Goal: Task Accomplishment & Management: Manage account settings

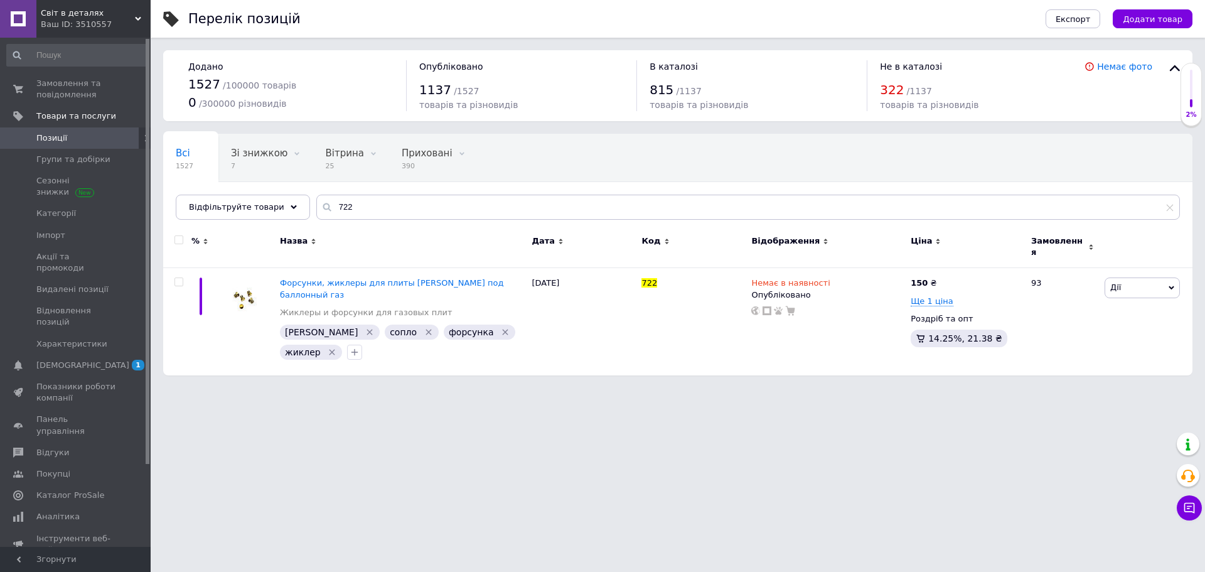
click at [104, 95] on span "Замовлення та повідомлення" at bounding box center [76, 89] width 80 height 23
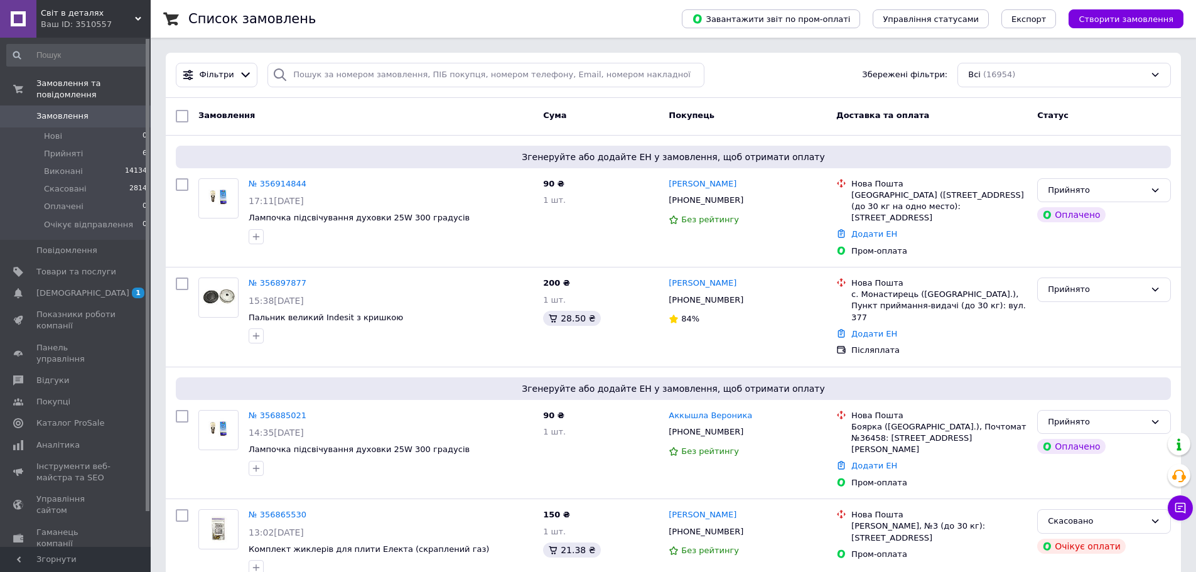
click at [105, 21] on div "Ваш ID: 3510557" at bounding box center [96, 24] width 110 height 11
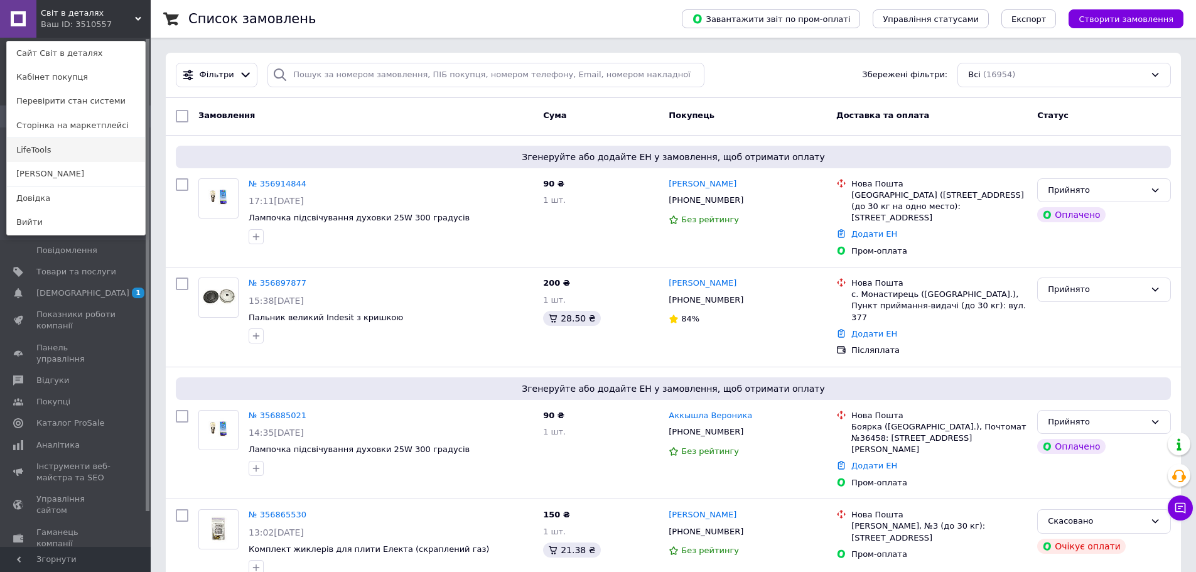
click at [75, 153] on link "LifeTools" at bounding box center [76, 150] width 138 height 24
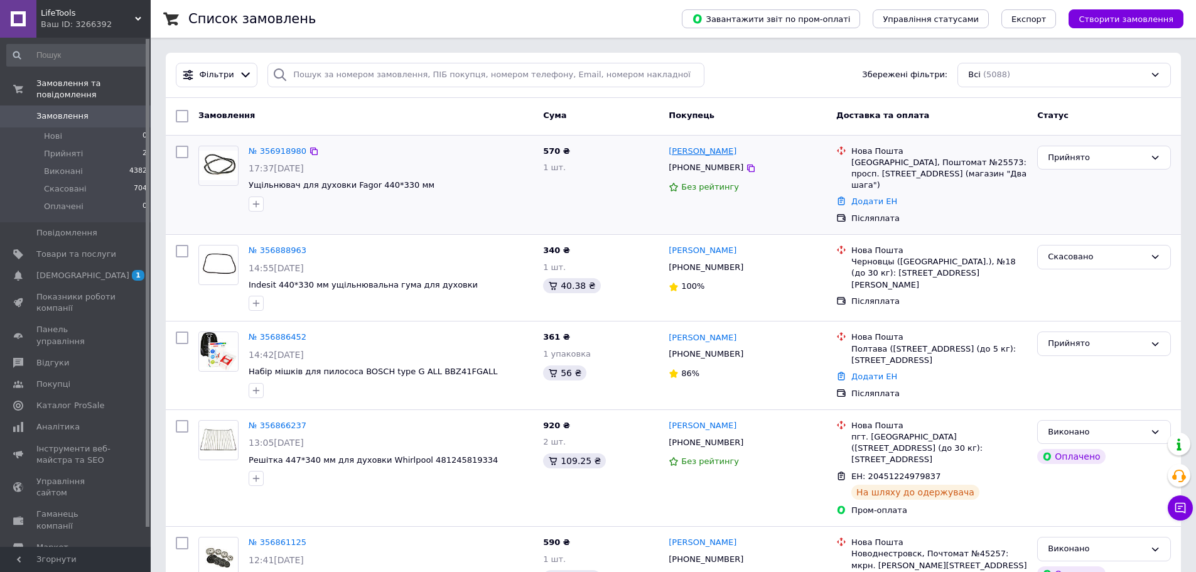
click at [675, 151] on link "Оксана Полякова" at bounding box center [703, 152] width 68 height 12
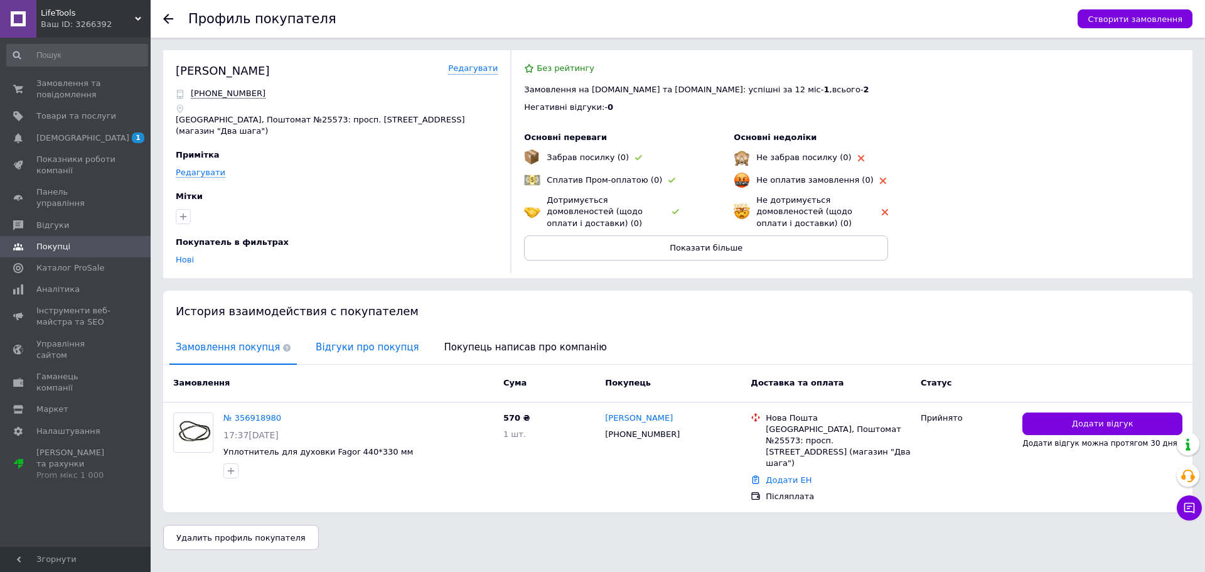
click at [331, 350] on span "Відгуки про покупця" at bounding box center [368, 347] width 116 height 32
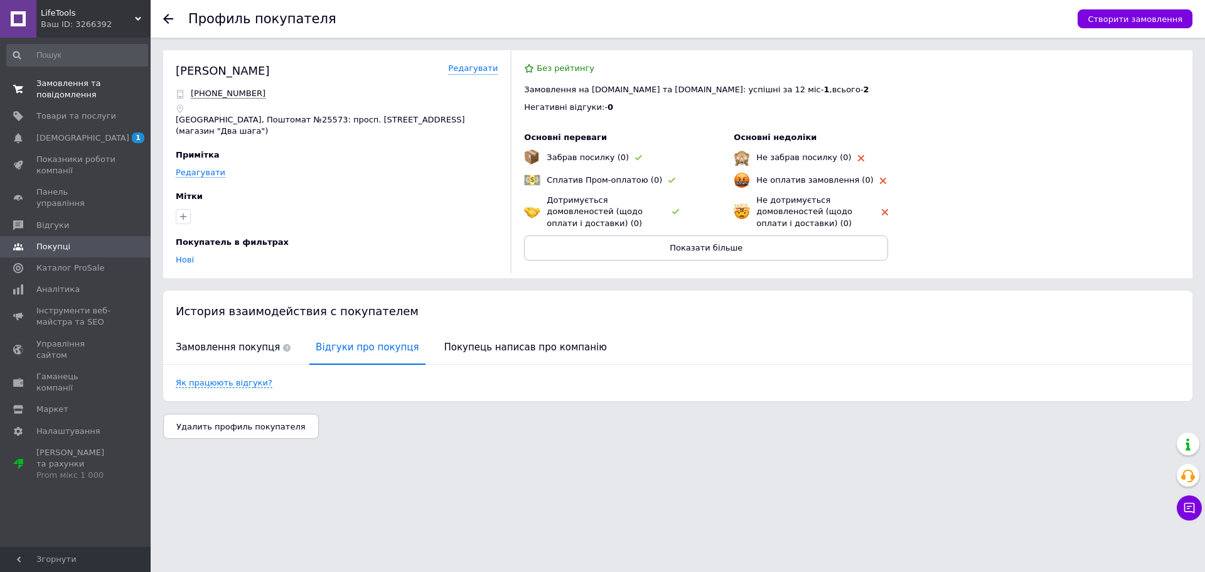
click at [107, 85] on span "Замовлення та повідомлення" at bounding box center [76, 89] width 80 height 23
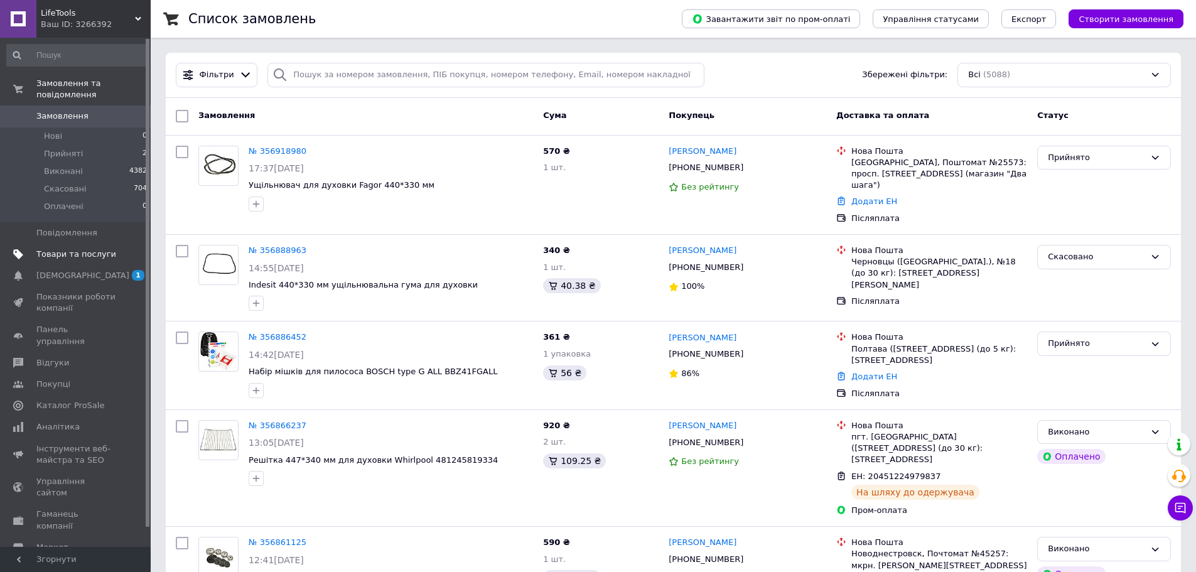
click at [80, 249] on span "Товари та послуги" at bounding box center [76, 254] width 80 height 11
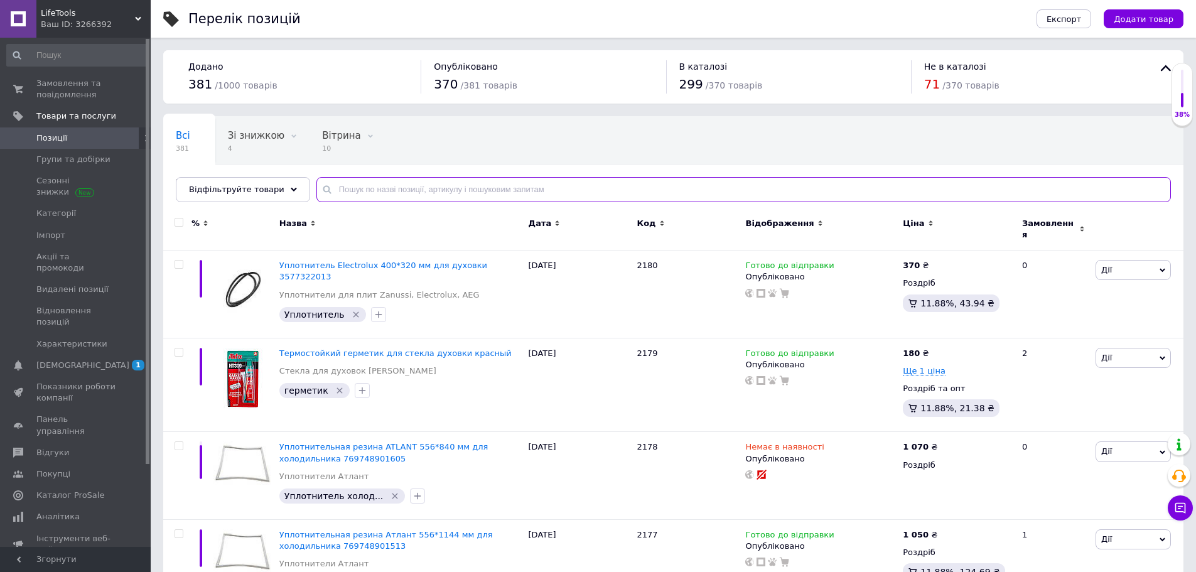
click at [490, 185] on input "text" at bounding box center [743, 189] width 854 height 25
paste input "2124"
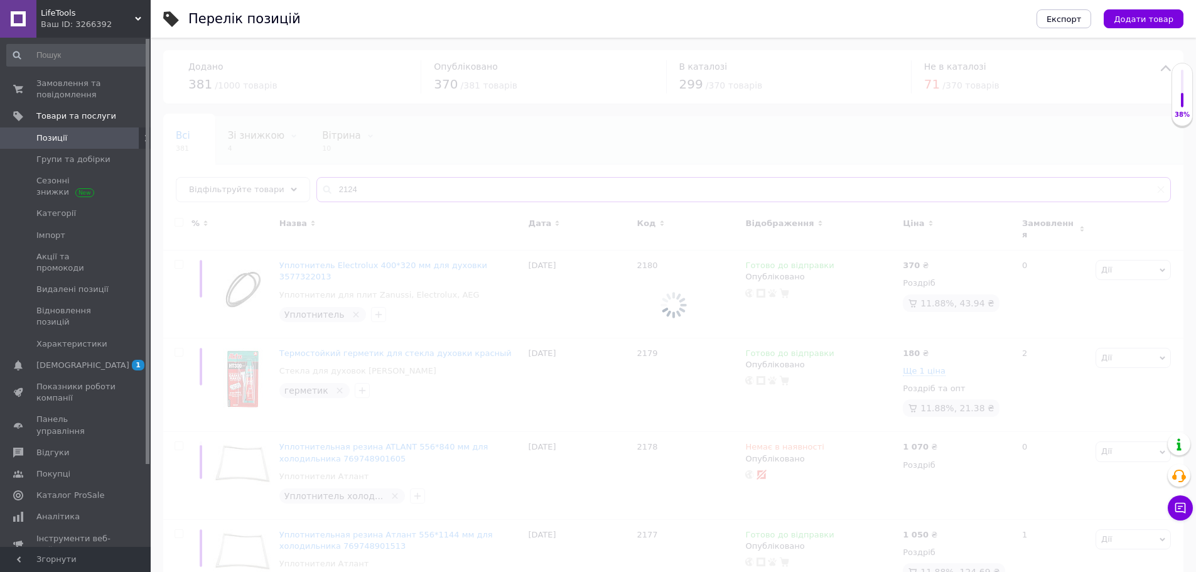
type input "2124"
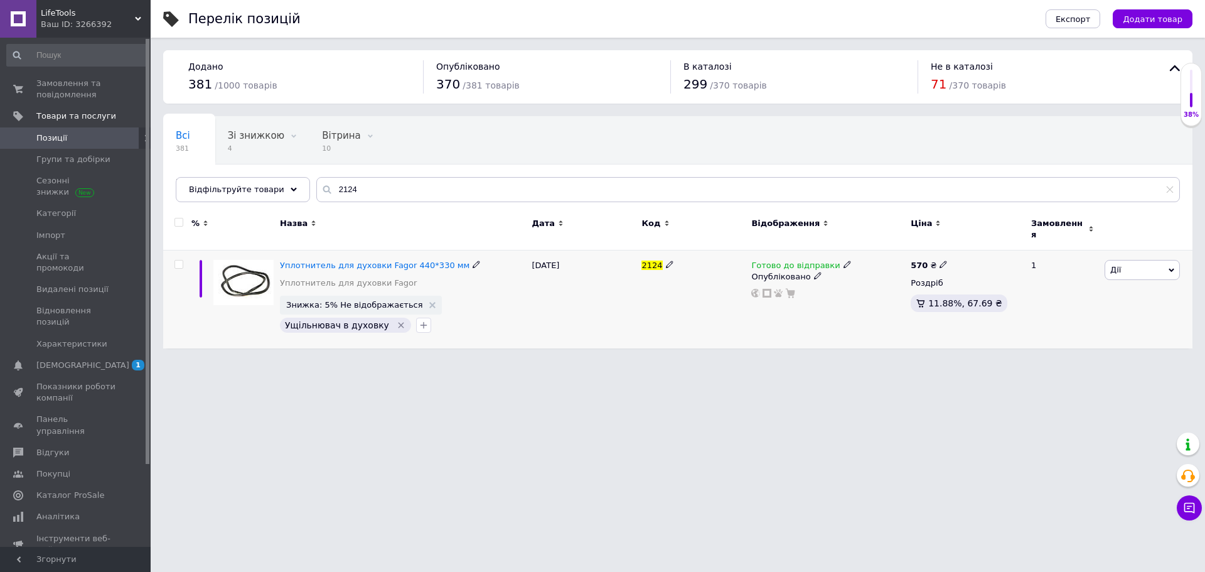
click at [844, 261] on icon at bounding box center [848, 265] width 8 height 8
click at [868, 295] on li "Немає в наявності" at bounding box center [911, 304] width 119 height 18
drag, startPoint x: 810, startPoint y: 403, endPoint x: 791, endPoint y: 365, distance: 42.1
click at [810, 361] on html "LifeTools Ваш ID: 3266392 Сайт LifeTools Кабінет покупця Перевірити стан систем…" at bounding box center [602, 180] width 1205 height 361
click at [68, 32] on div "LifeTools Ваш ID: 3266392" at bounding box center [93, 19] width 114 height 38
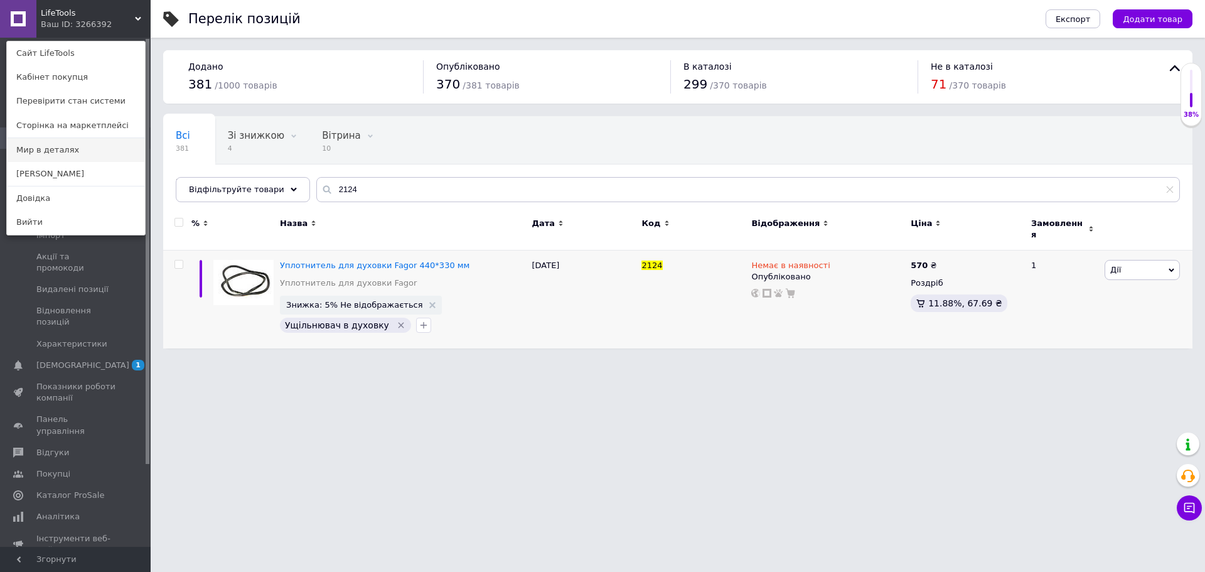
click at [49, 158] on link "Мир в деталях" at bounding box center [76, 150] width 138 height 24
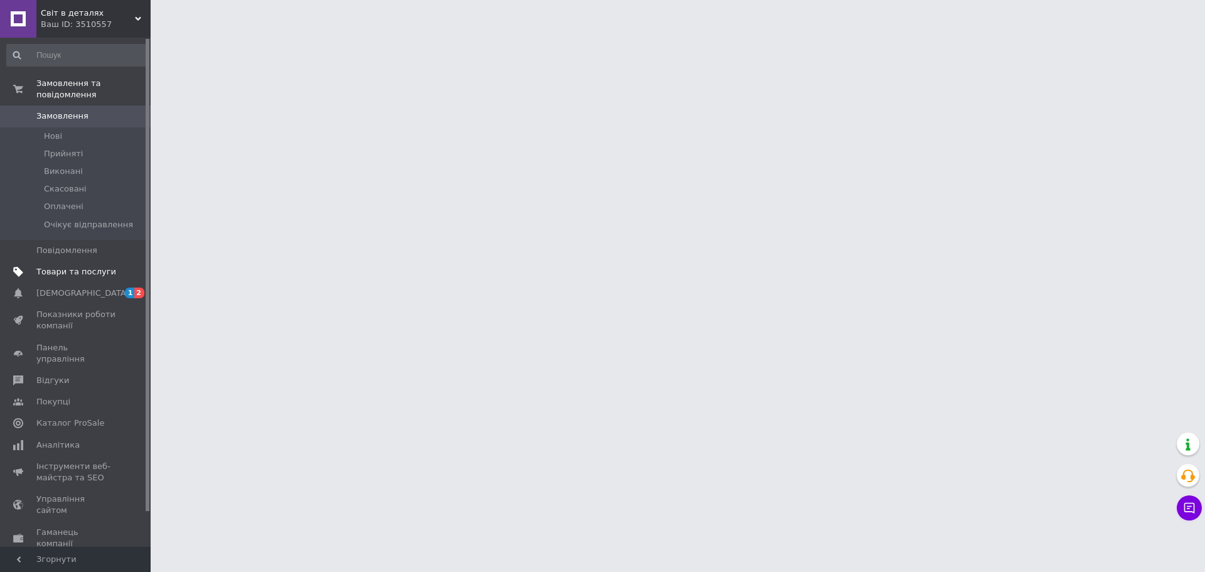
click at [97, 266] on span "Товари та послуги" at bounding box center [76, 271] width 80 height 11
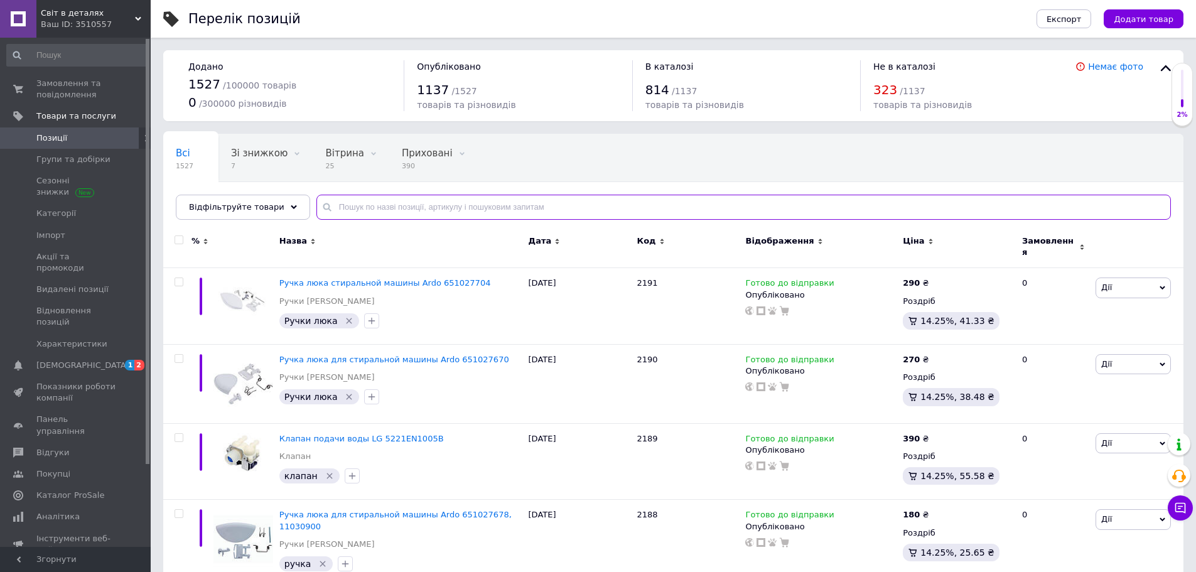
click at [466, 209] on input "text" at bounding box center [743, 207] width 854 height 25
paste input "2124"
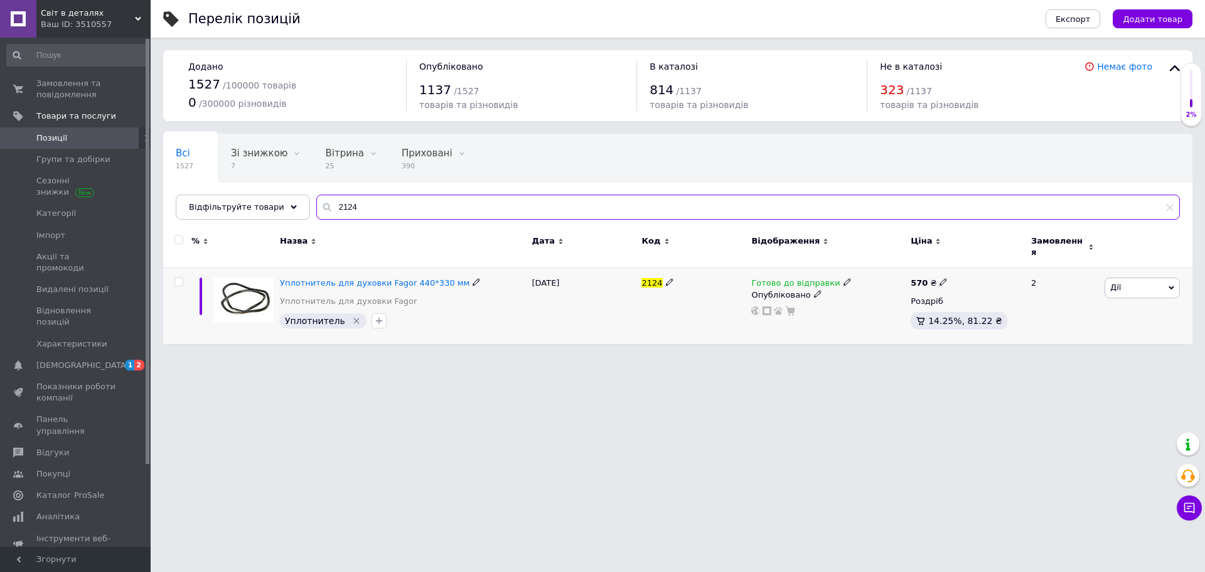
type input "2124"
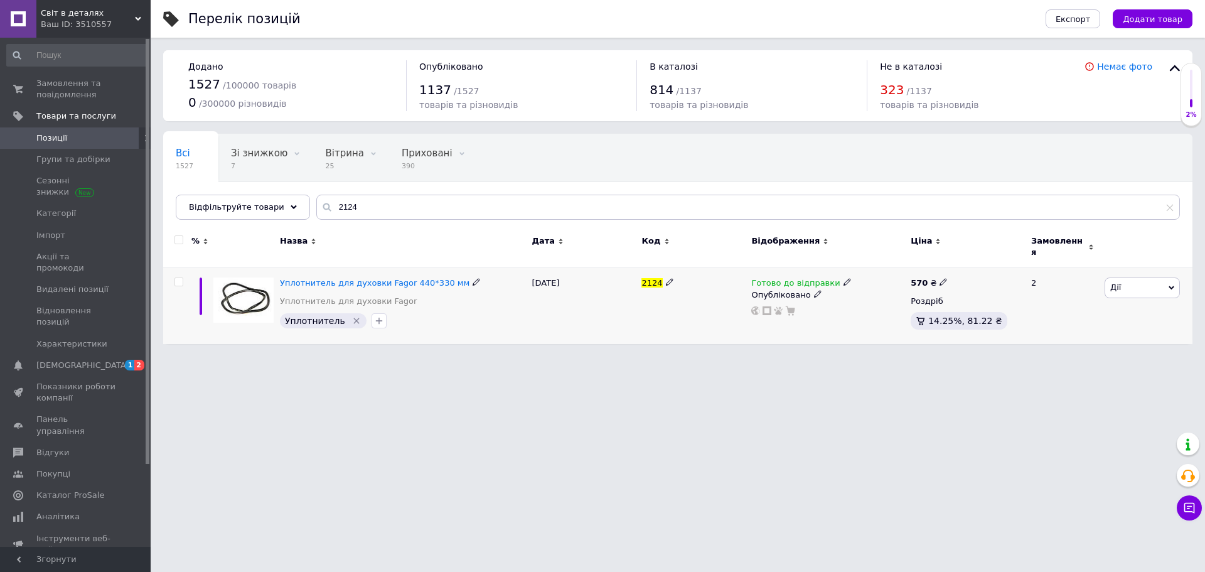
click at [844, 279] on use at bounding box center [847, 282] width 7 height 7
drag, startPoint x: 867, startPoint y: 302, endPoint x: 868, endPoint y: 363, distance: 61.5
click at [867, 313] on li "Немає в наявності" at bounding box center [911, 322] width 119 height 18
click at [858, 357] on html "Світ в деталях Ваш ID: 3510557 Сайт Світ в деталях Кабінет покупця Перевірити с…" at bounding box center [602, 178] width 1205 height 357
